Goal: Task Accomplishment & Management: Complete application form

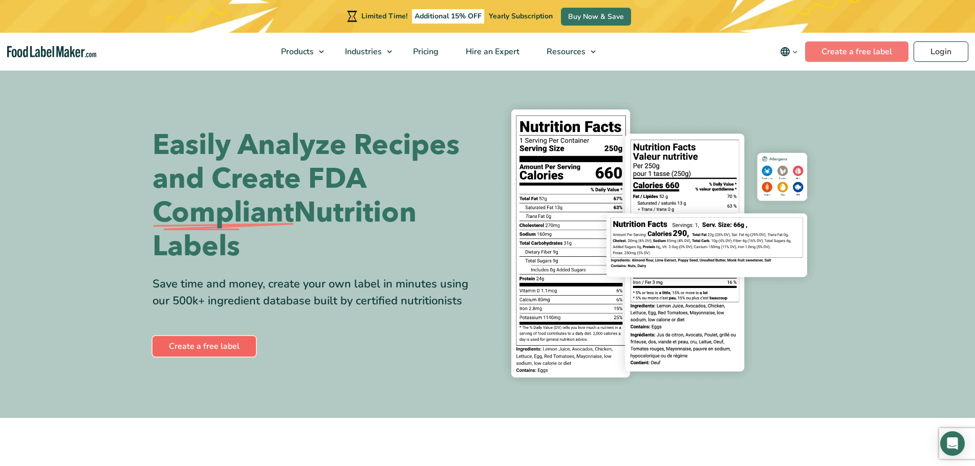
click at [197, 337] on link "Create a free label" at bounding box center [204, 346] width 103 height 20
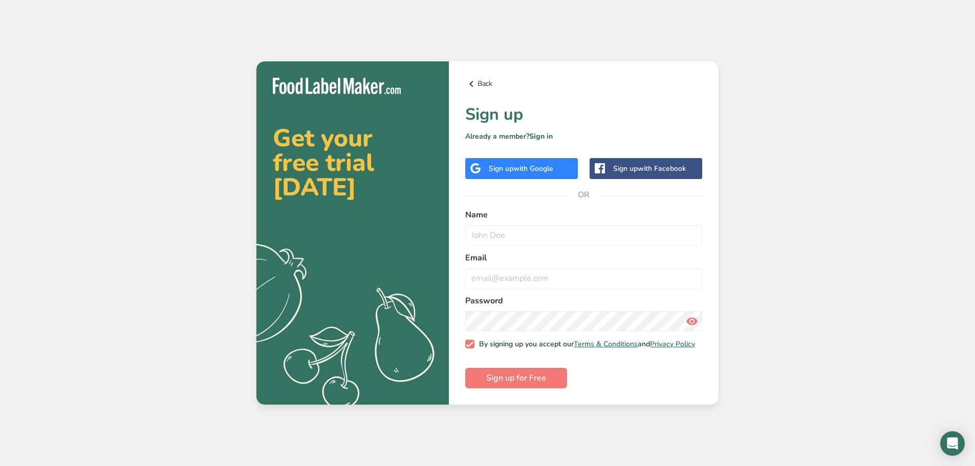
click at [546, 164] on span "with Google" at bounding box center [534, 169] width 40 height 10
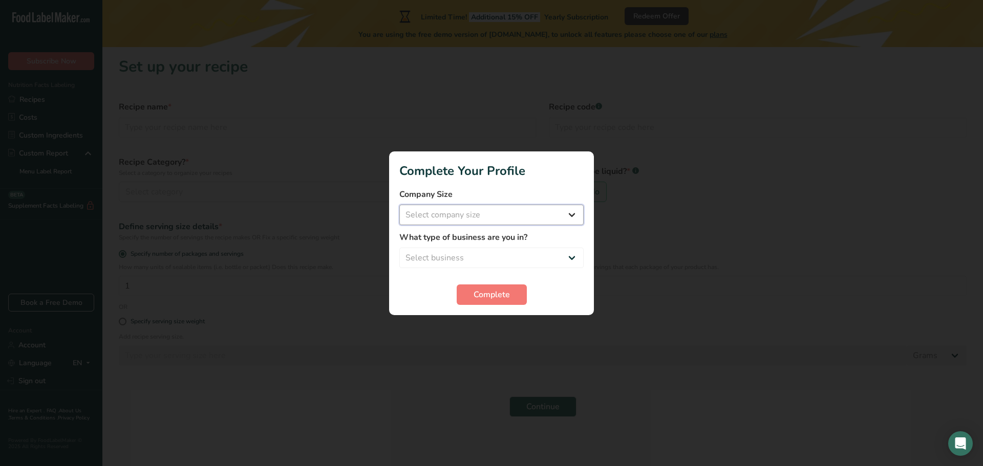
click at [488, 213] on select "Select company size Fewer than 10 Employees 10 to 50 Employees 51 to 500 Employ…" at bounding box center [491, 215] width 184 height 20
select select "1"
click at [399, 205] on select "Select company size Fewer than 10 Employees 10 to 50 Employees 51 to 500 Employ…" at bounding box center [491, 215] width 184 height 20
click at [519, 256] on select "Select business Packaged Food Manufacturer Restaurant & Cafe Bakery Meal Plans …" at bounding box center [491, 258] width 184 height 20
select select "3"
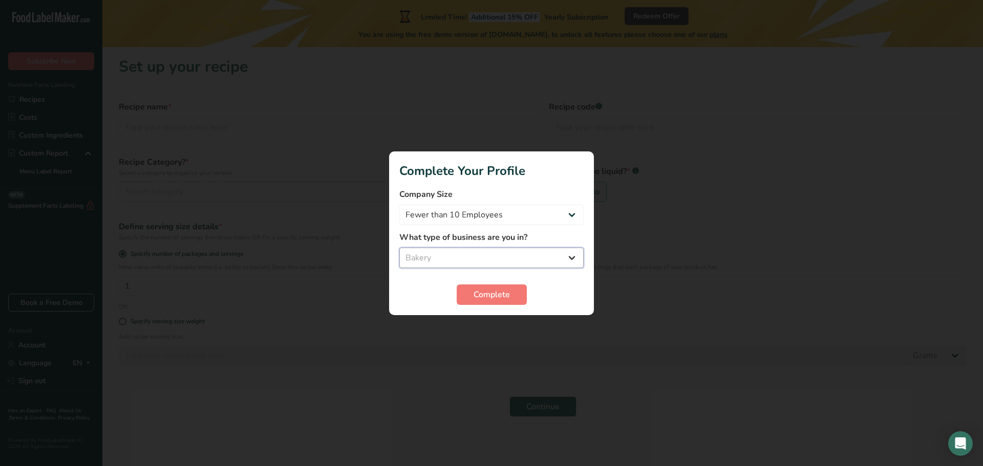
click at [399, 248] on select "Select business Packaged Food Manufacturer Restaurant & Cafe Bakery Meal Plans …" at bounding box center [491, 258] width 184 height 20
click at [515, 291] on button "Complete" at bounding box center [492, 295] width 70 height 20
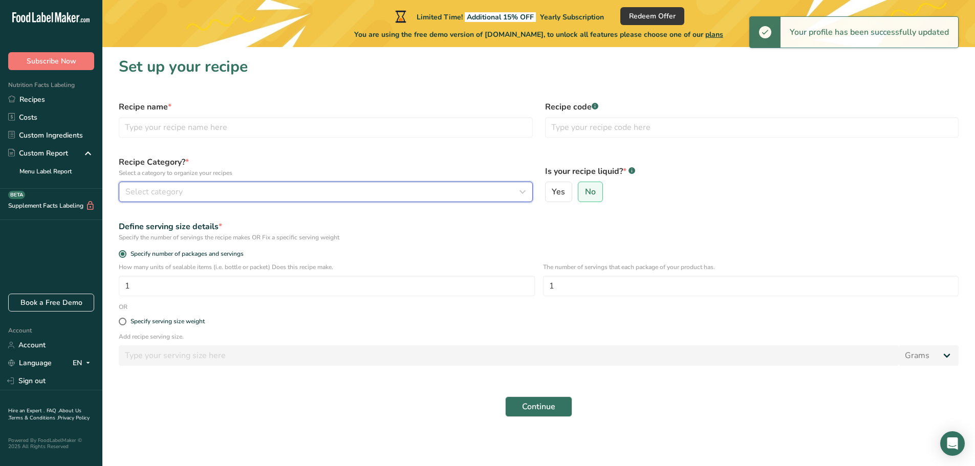
click at [334, 197] on div "Select category" at bounding box center [322, 192] width 395 height 12
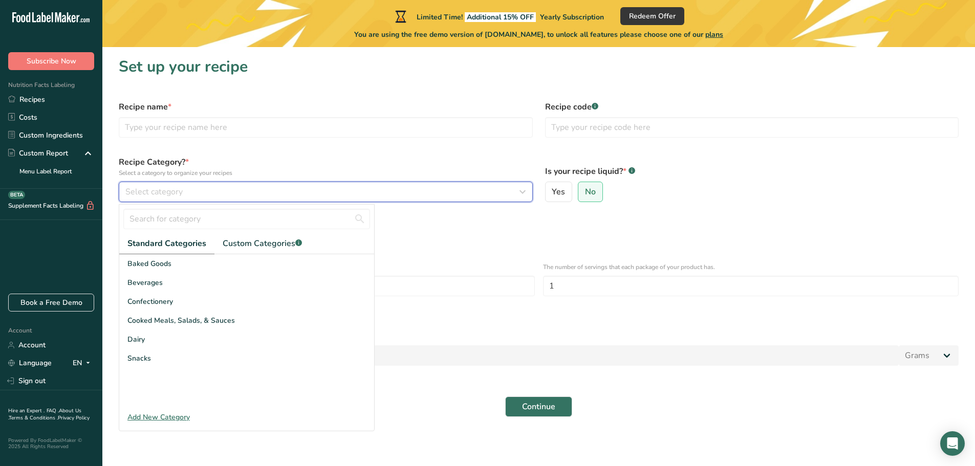
click at [383, 183] on button "Select category" at bounding box center [326, 192] width 414 height 20
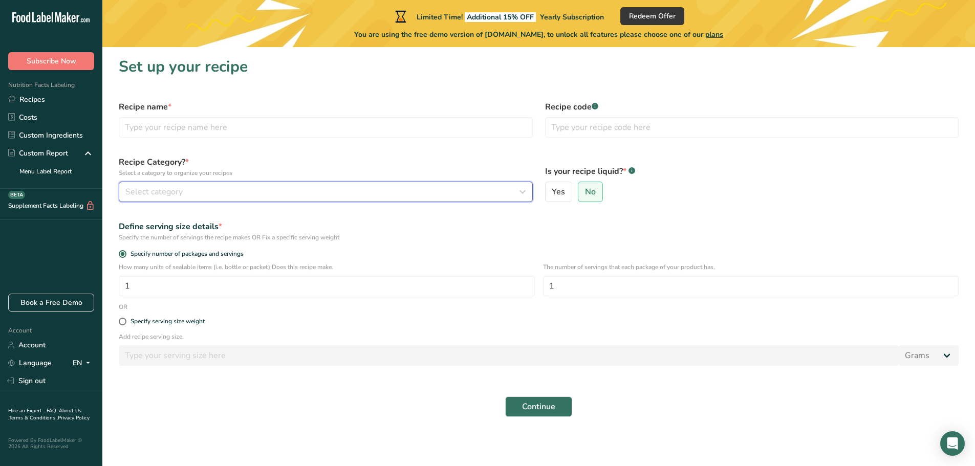
click at [357, 198] on div "Select category" at bounding box center [322, 192] width 395 height 12
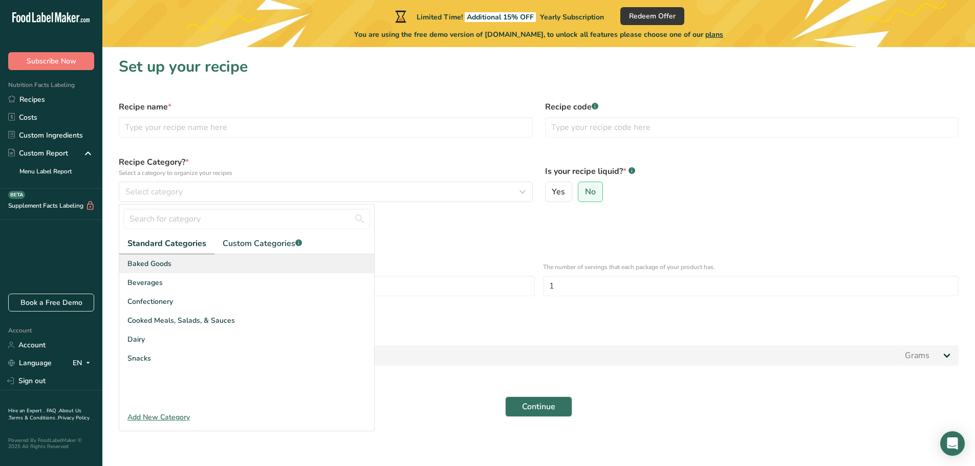
click at [227, 263] on div "Baked Goods" at bounding box center [246, 263] width 255 height 19
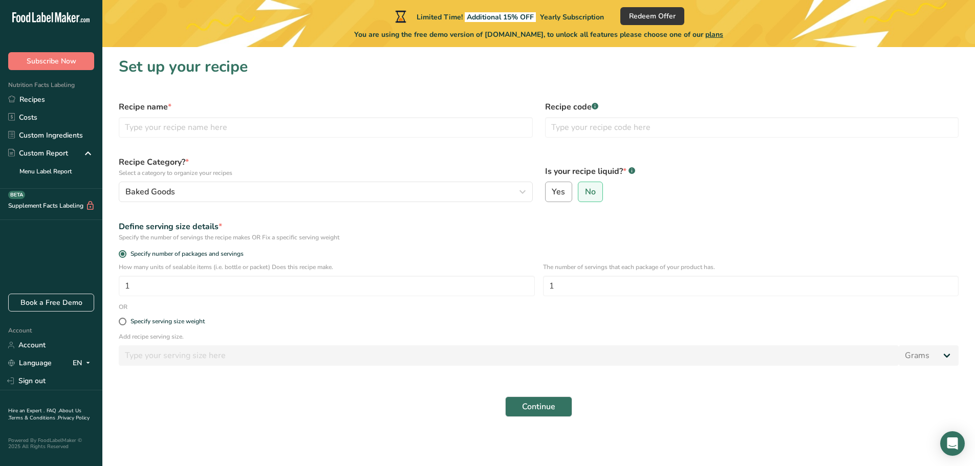
click at [552, 194] on span "Yes" at bounding box center [558, 192] width 13 height 10
click at [552, 194] on input "Yes" at bounding box center [549, 192] width 7 height 7
radio input "true"
radio input "false"
select select "22"
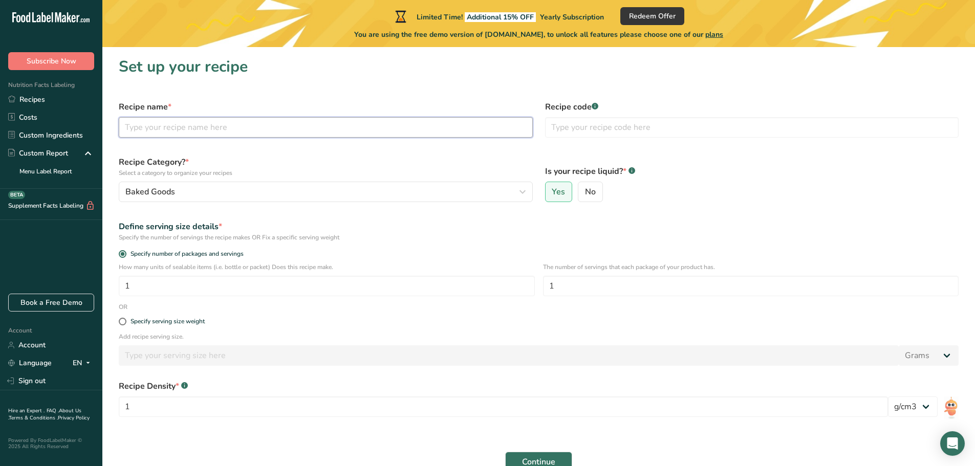
click at [296, 129] on input "text" at bounding box center [326, 127] width 414 height 20
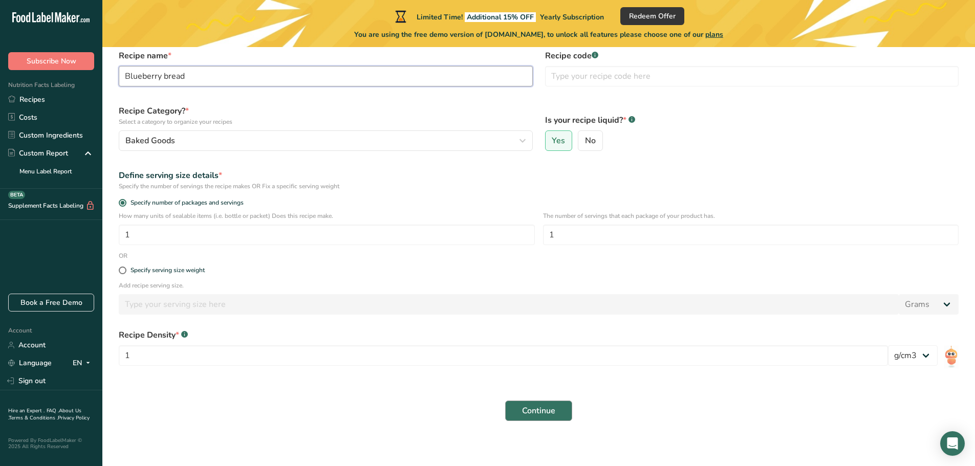
type input "Blueberry bread"
click at [518, 404] on button "Continue" at bounding box center [538, 411] width 67 height 20
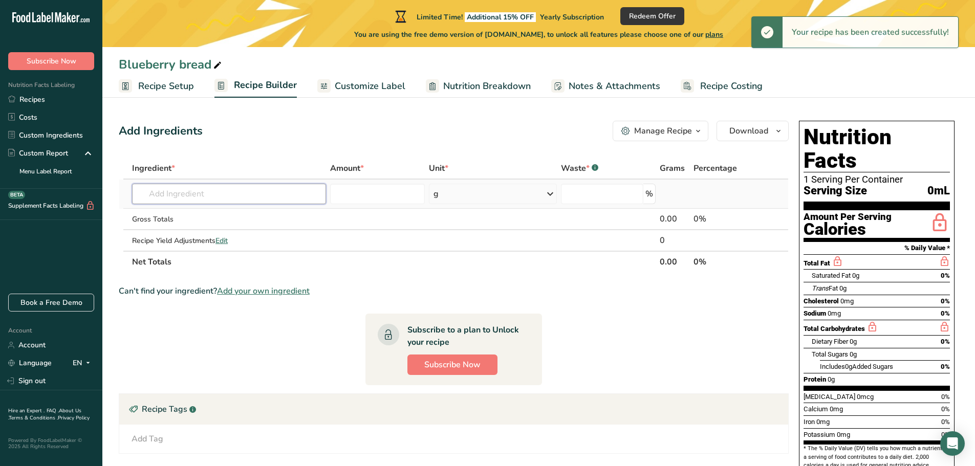
click at [275, 197] on input "text" at bounding box center [229, 194] width 194 height 20
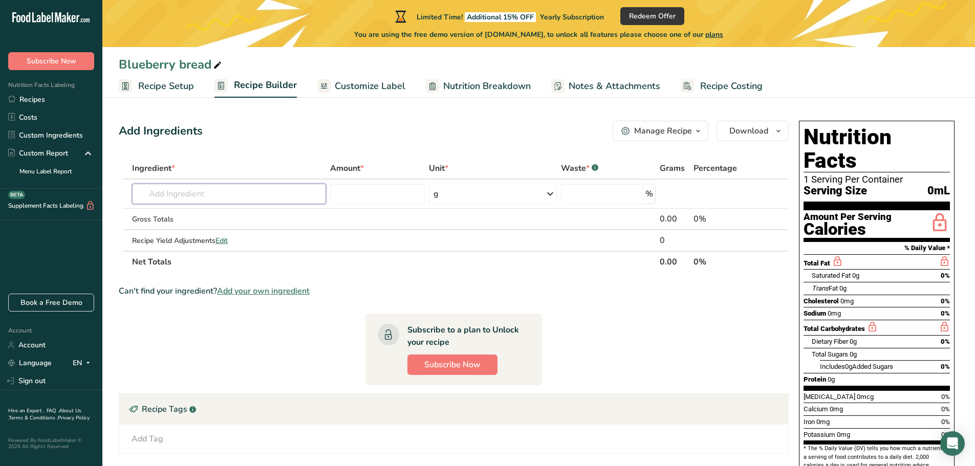
type input "2"
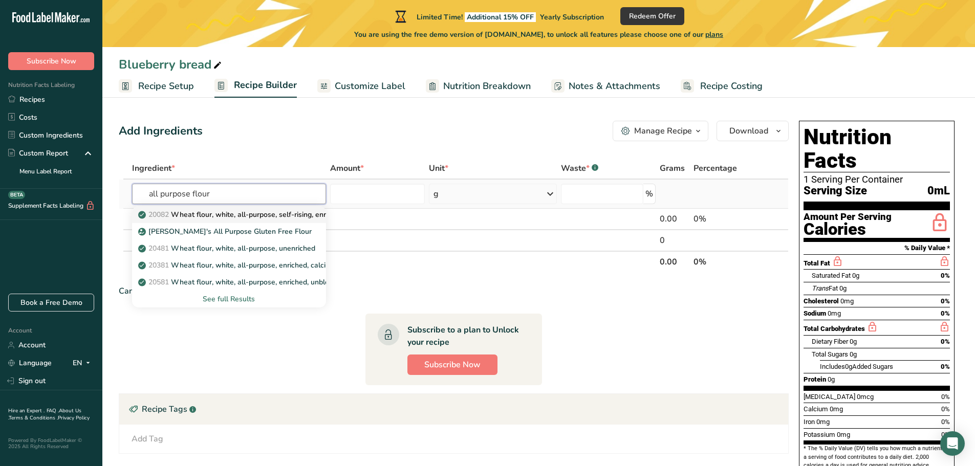
type input "all purpose flour"
click at [292, 215] on p "20082 Wheat flour, white, all-purpose, self-rising, enriched" at bounding box center [241, 214] width 203 height 11
type input "Wheat flour, white, all-purpose, self-rising, enriched"
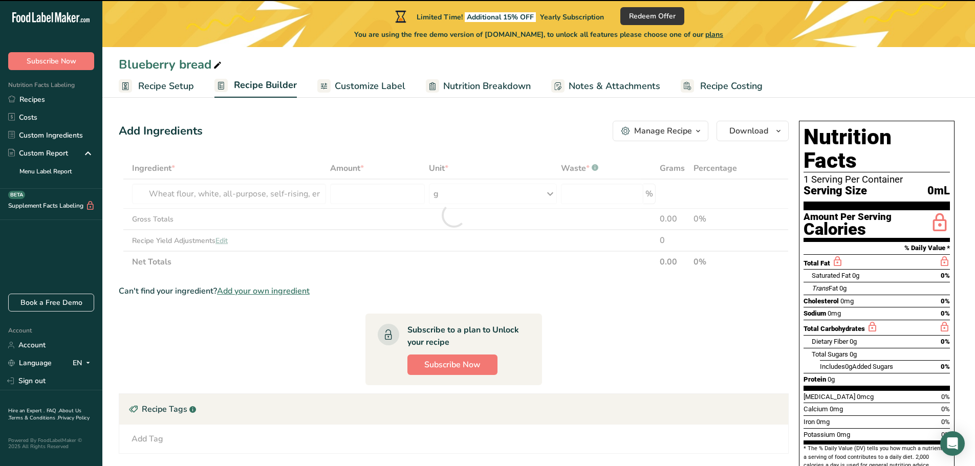
type input "0"
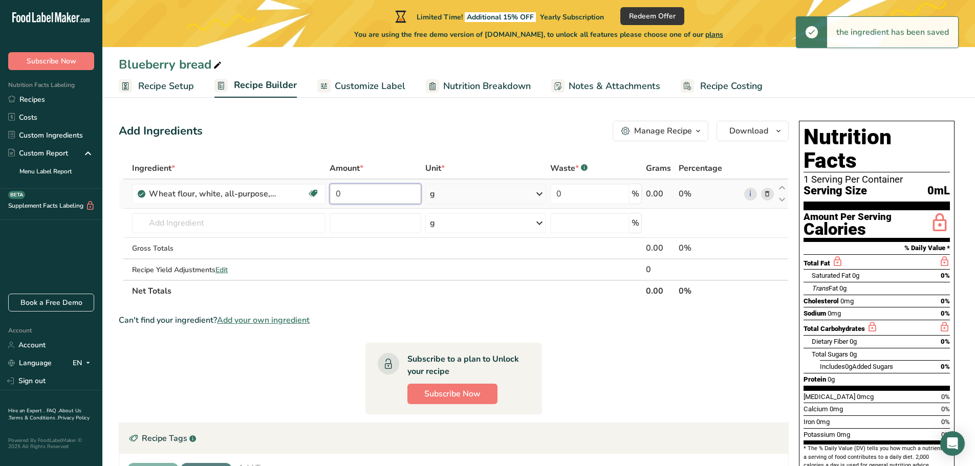
click at [380, 201] on input "0" at bounding box center [375, 194] width 91 height 20
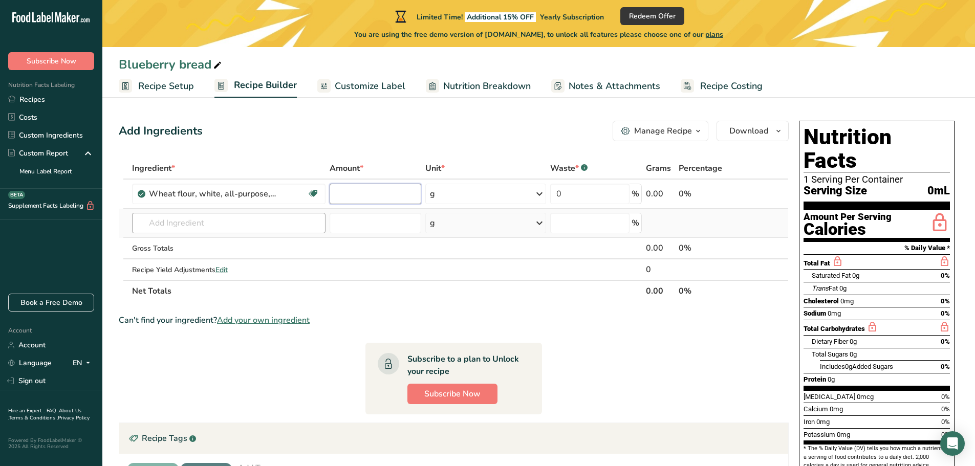
type input "2"
click at [528, 196] on div "Ingredient * Amount * Unit * Waste * .a-a{fill:#347362;}.b-a{fill:#fff;} Grams …" at bounding box center [454, 230] width 670 height 144
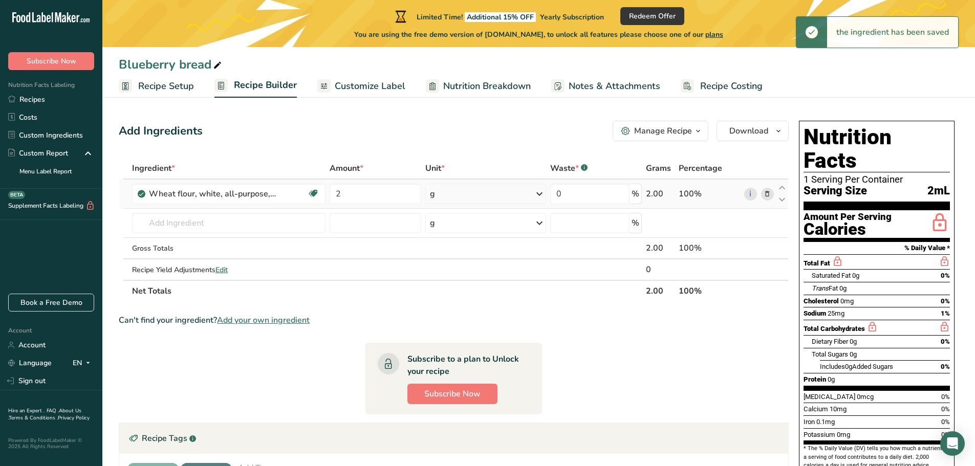
click at [536, 193] on icon at bounding box center [540, 194] width 12 height 18
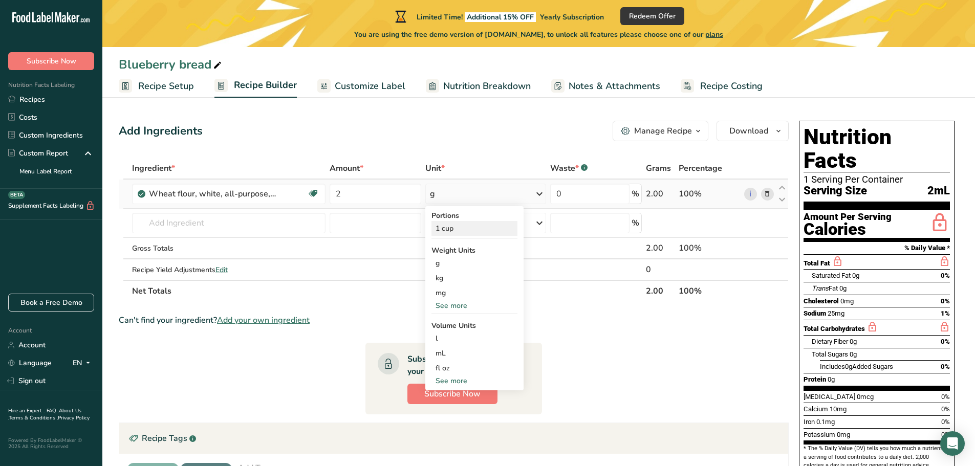
click at [454, 231] on div "1 cup" at bounding box center [475, 228] width 86 height 15
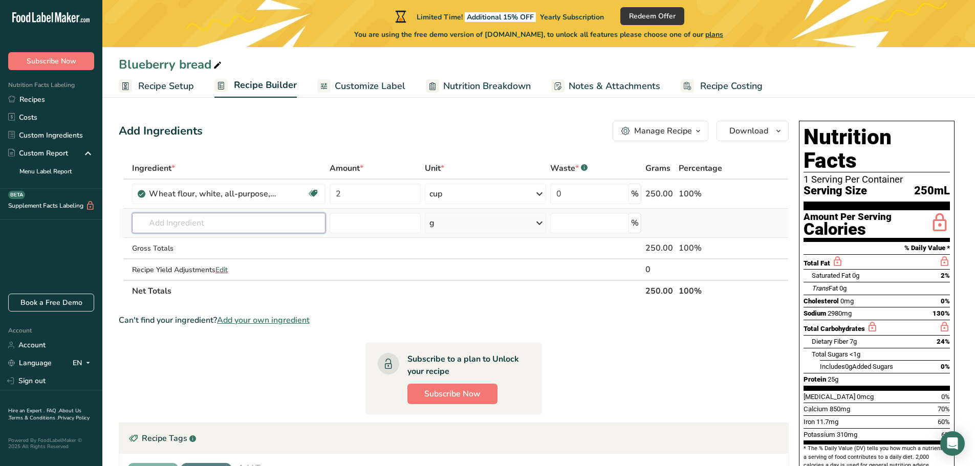
click at [235, 213] on input "text" at bounding box center [229, 223] width 194 height 20
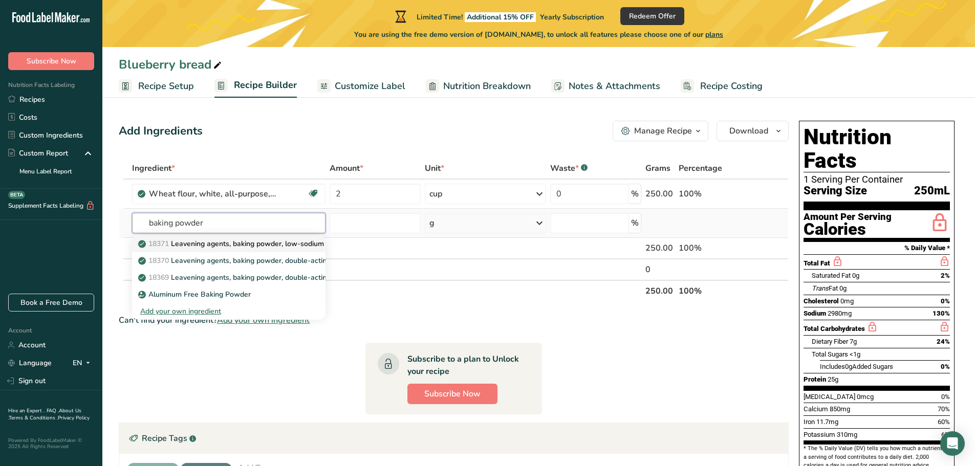
type input "baking powder"
click at [218, 243] on p "18371 Leavening agents, baking powder, low-sodium" at bounding box center [232, 244] width 184 height 11
type input "Leavening agents, baking powder, low-sodium"
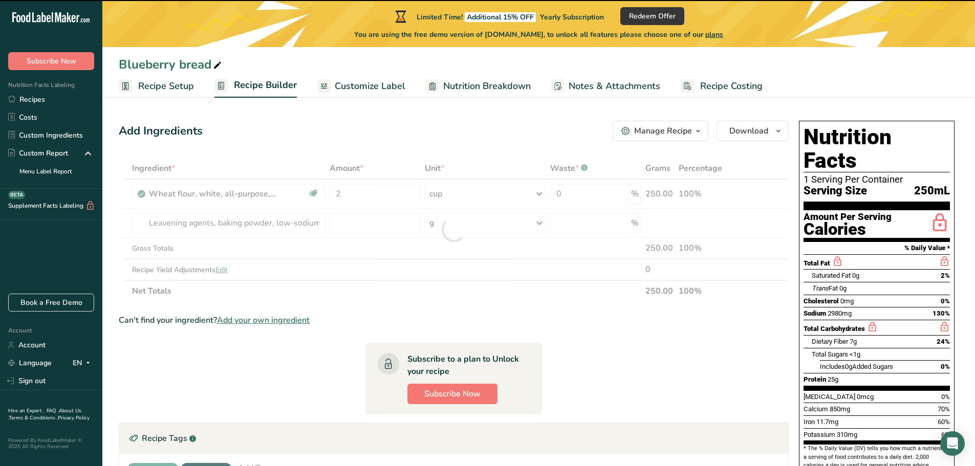
type input "0"
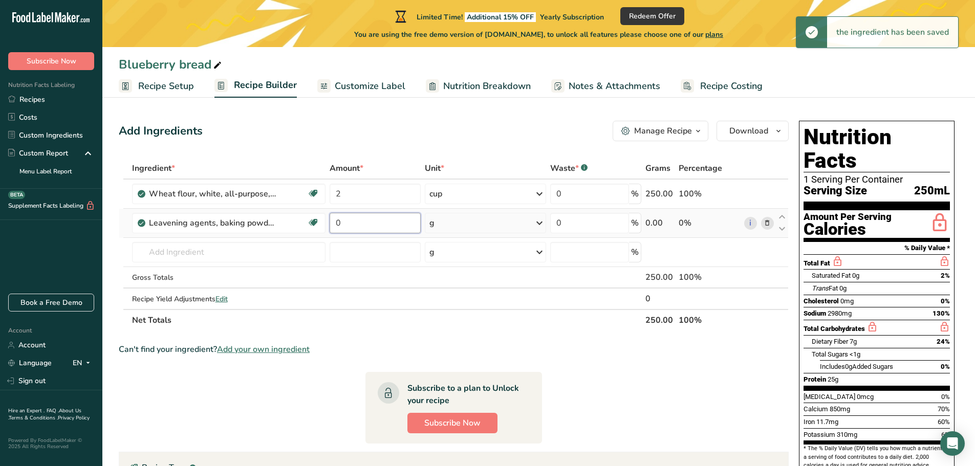
click at [359, 221] on input "0" at bounding box center [375, 223] width 91 height 20
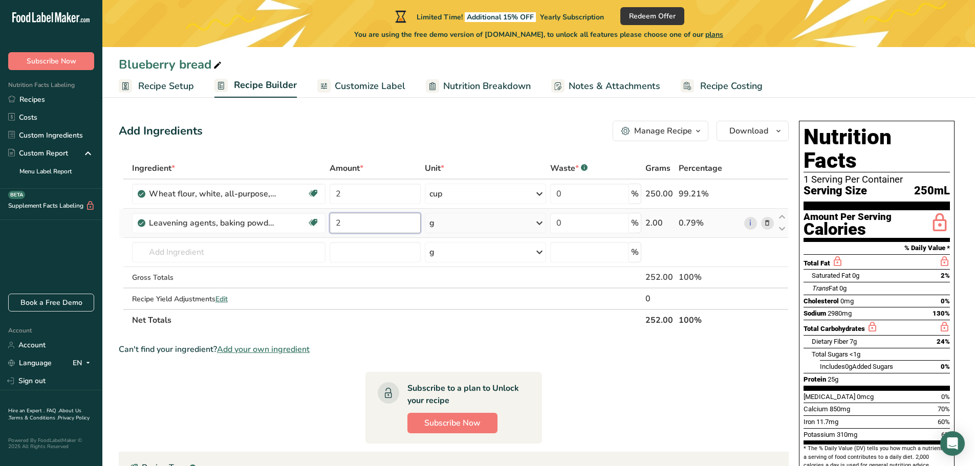
type input "2"
click at [509, 219] on div "Ingredient * Amount * Unit * Waste * .a-a{fill:#347362;}.b-a{fill:#fff;} Grams …" at bounding box center [454, 245] width 670 height 174
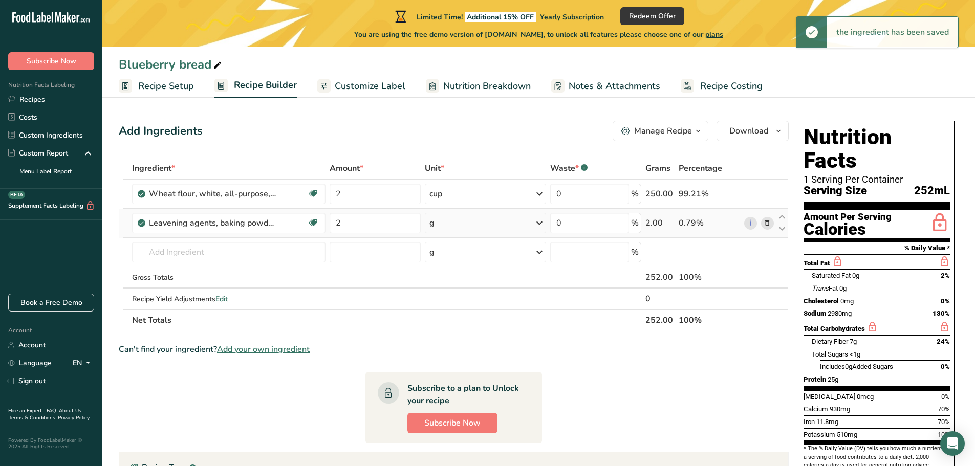
click at [531, 221] on div "g" at bounding box center [485, 223] width 121 height 20
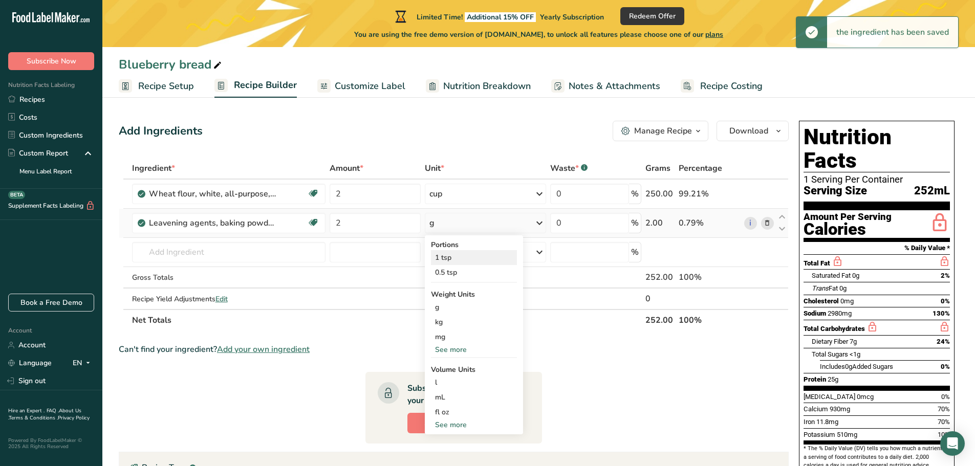
click at [456, 259] on div "1 tsp" at bounding box center [474, 257] width 86 height 15
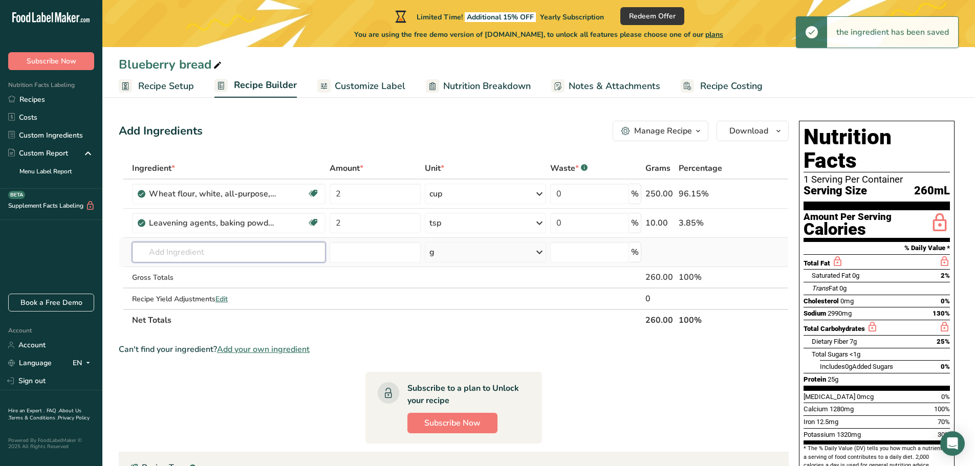
click at [266, 251] on input "text" at bounding box center [229, 252] width 194 height 20
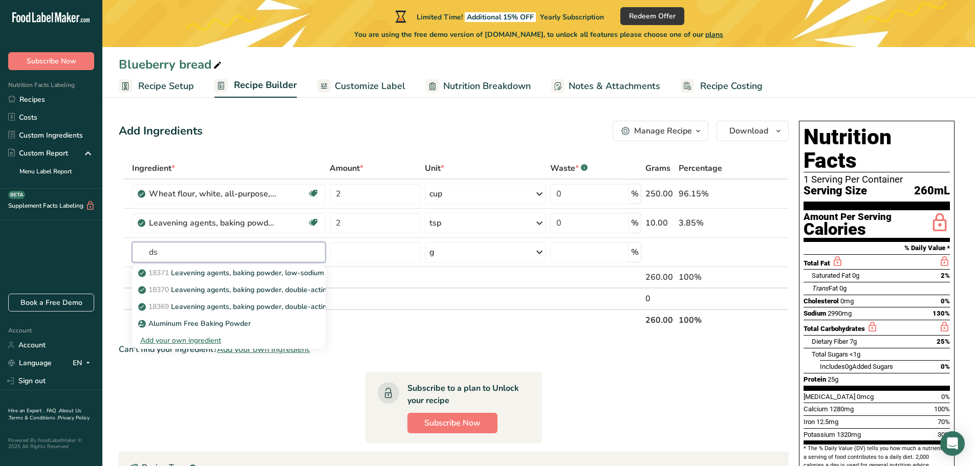
type input "d"
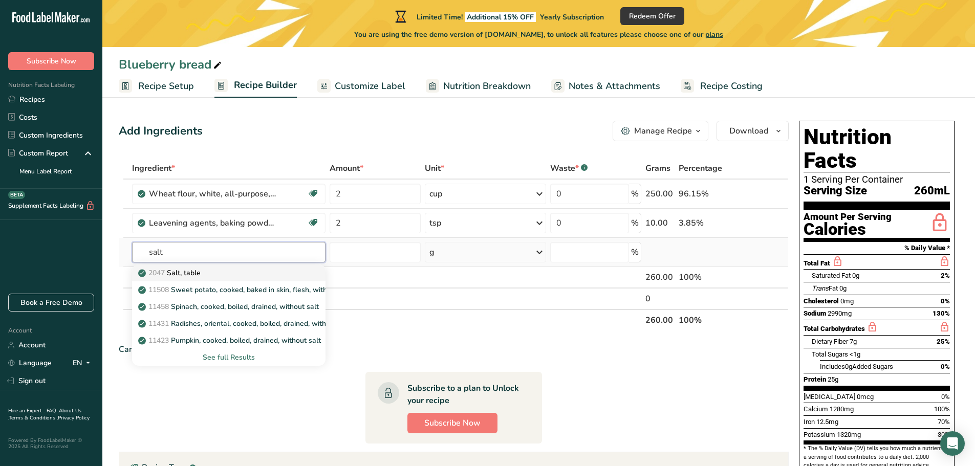
type input "salt"
click at [211, 268] on div "2047 Salt, table" at bounding box center [220, 273] width 161 height 11
type input "Salt, table"
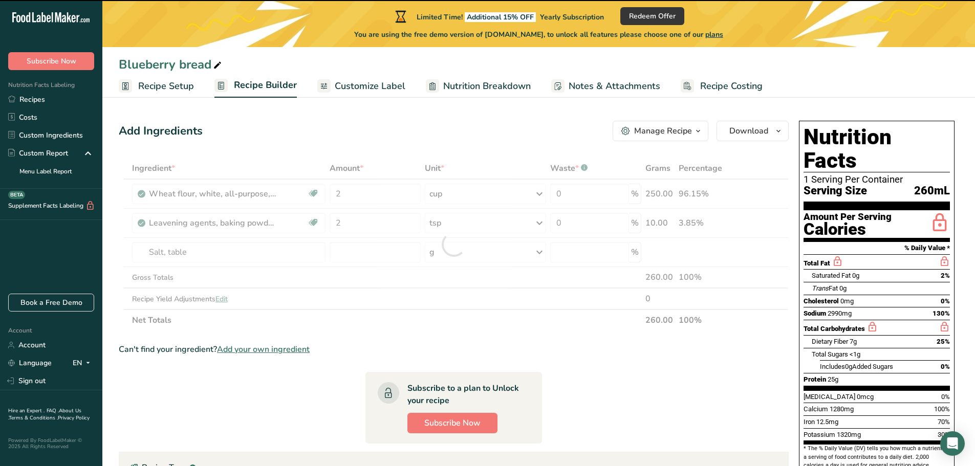
type input "0"
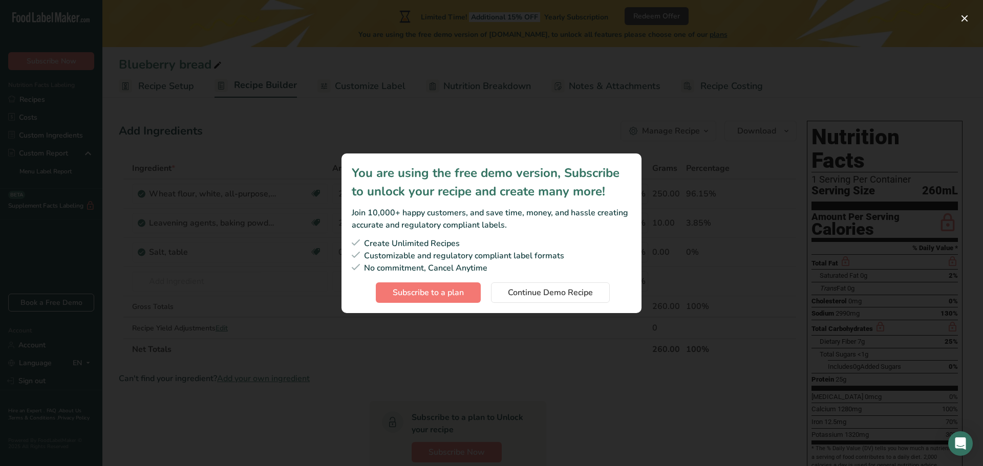
click at [524, 340] on div "Subscription modal" at bounding box center [491, 233] width 983 height 466
